Goal: Navigation & Orientation: Find specific page/section

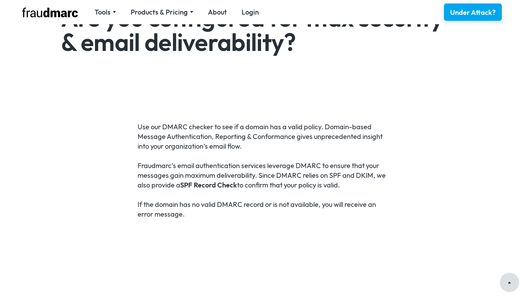
scroll to position [280, 0]
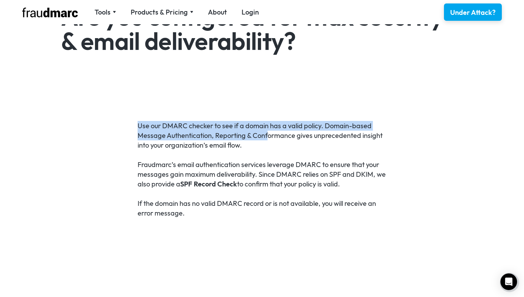
drag, startPoint x: 216, startPoint y: 119, endPoint x: 268, endPoint y: 133, distance: 53.9
click at [268, 133] on div "Use our DMARC checker to see if a domain has a valid policy. Domain-based Messa…" at bounding box center [262, 174] width 524 height 204
click at [268, 133] on p "Use our DMARC checker to see if a domain has a valid policy. Domain-based Messa…" at bounding box center [262, 135] width 249 height 29
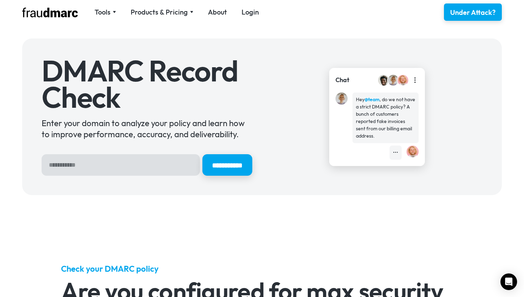
scroll to position [0, 0]
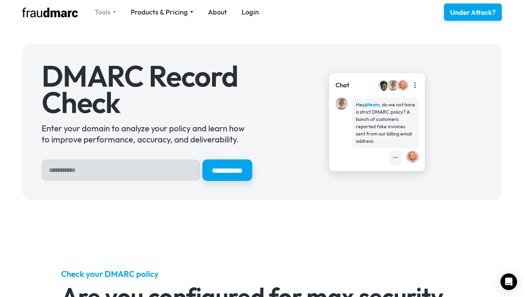
click at [111, 10] on div "Tools" at bounding box center [105, 12] width 21 height 10
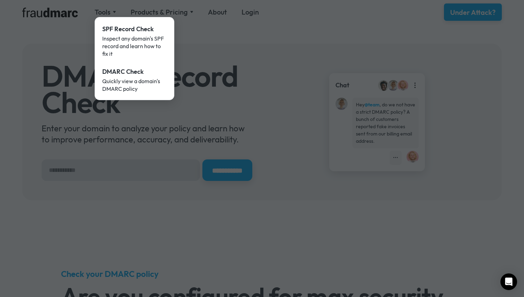
click at [277, 52] on div at bounding box center [262, 148] width 524 height 297
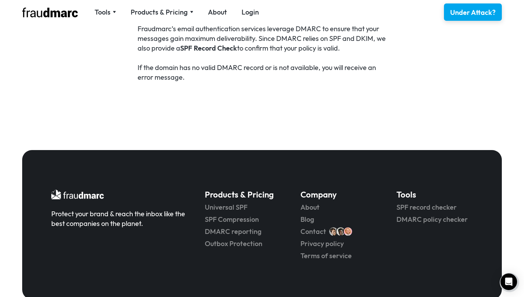
scroll to position [446, 0]
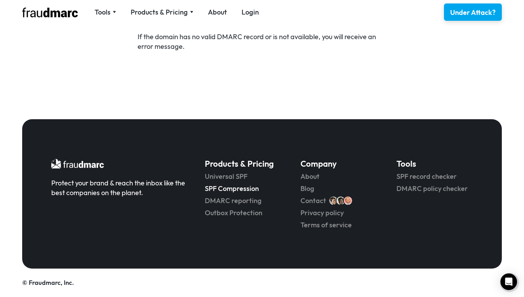
click at [249, 192] on link "SPF Compression" at bounding box center [243, 189] width 76 height 10
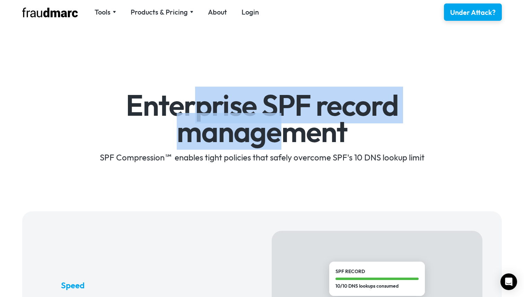
drag, startPoint x: 191, startPoint y: 101, endPoint x: 293, endPoint y: 133, distance: 107.0
click at [293, 133] on h1 "Enterprise SPF record management" at bounding box center [262, 118] width 402 height 52
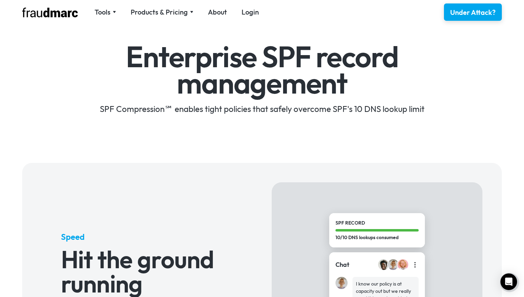
scroll to position [49, 0]
